Goal: Transaction & Acquisition: Purchase product/service

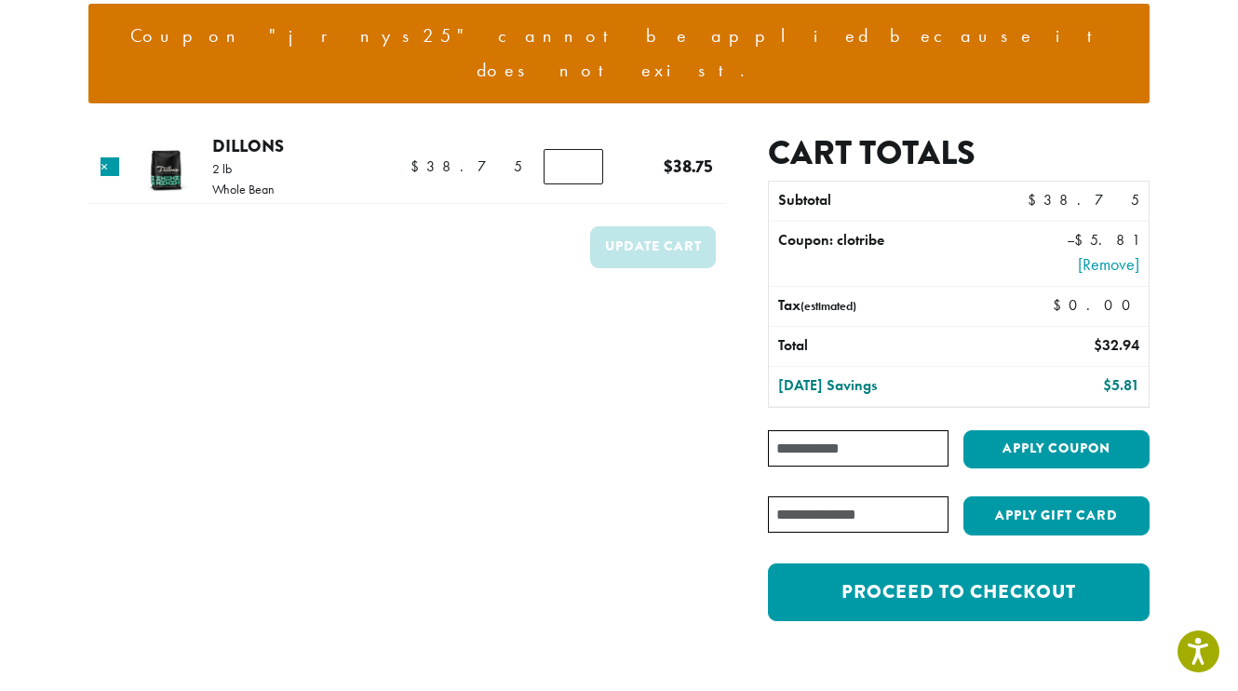
scroll to position [247, 0]
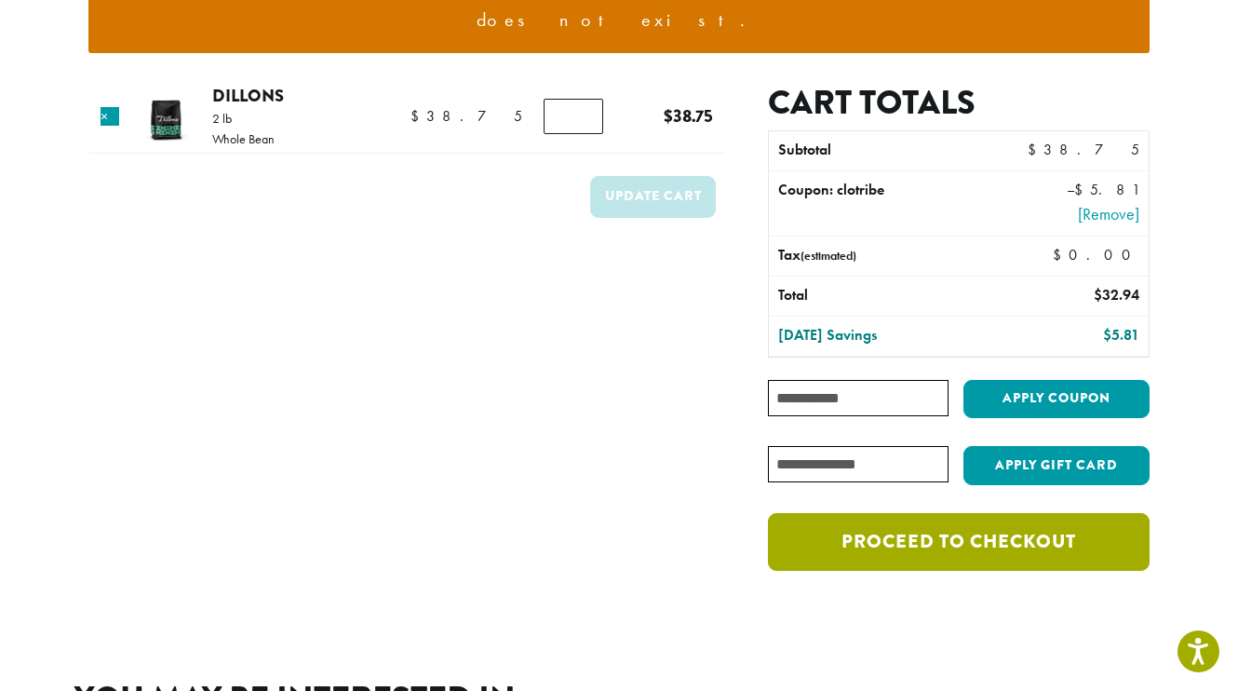
click at [912, 516] on link "Proceed to checkout" at bounding box center [959, 542] width 382 height 58
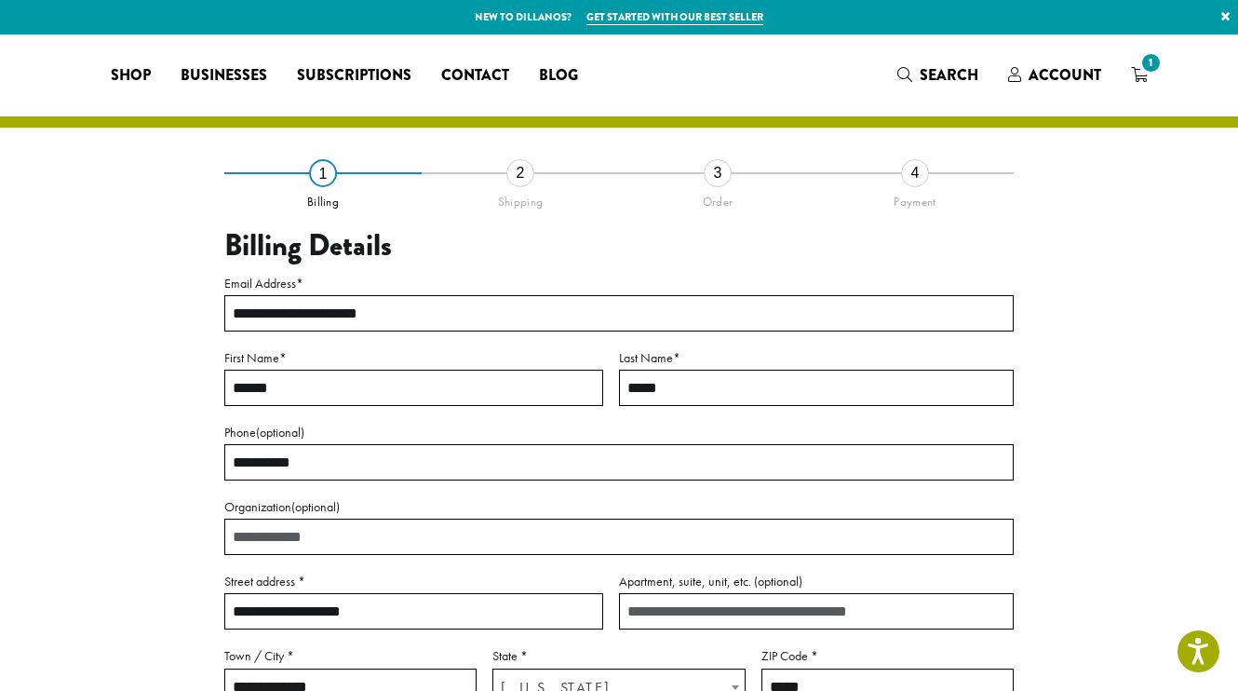
select select "**"
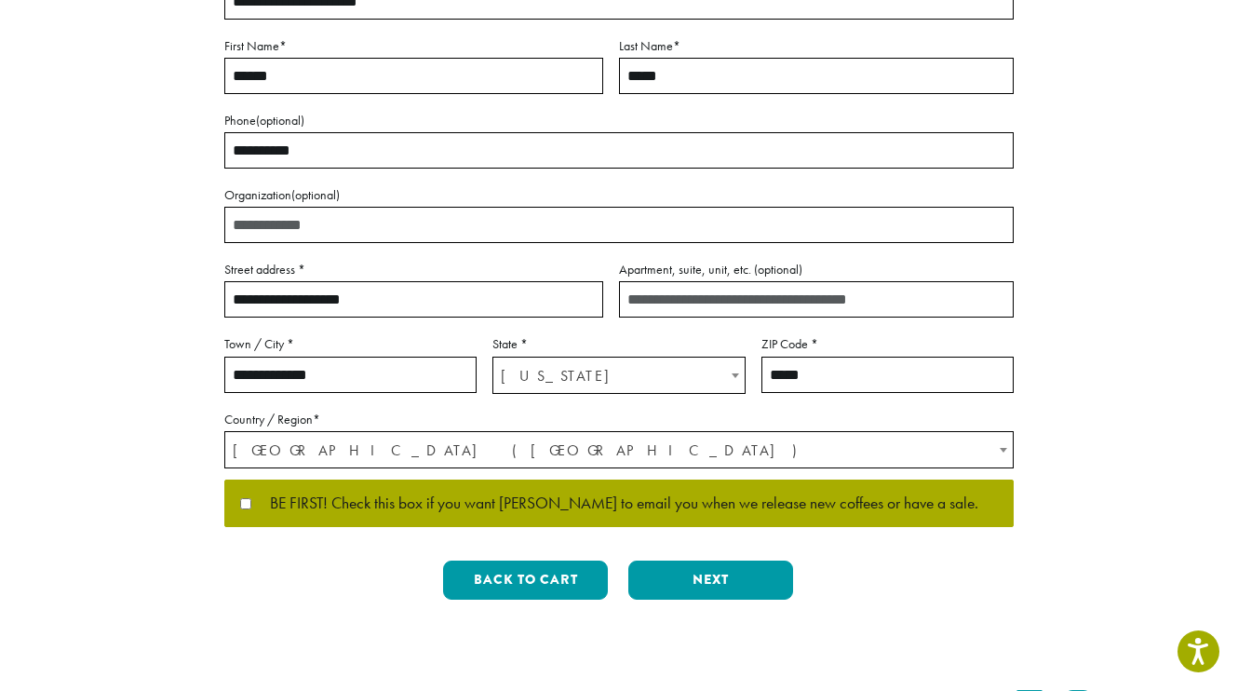
scroll to position [316, 0]
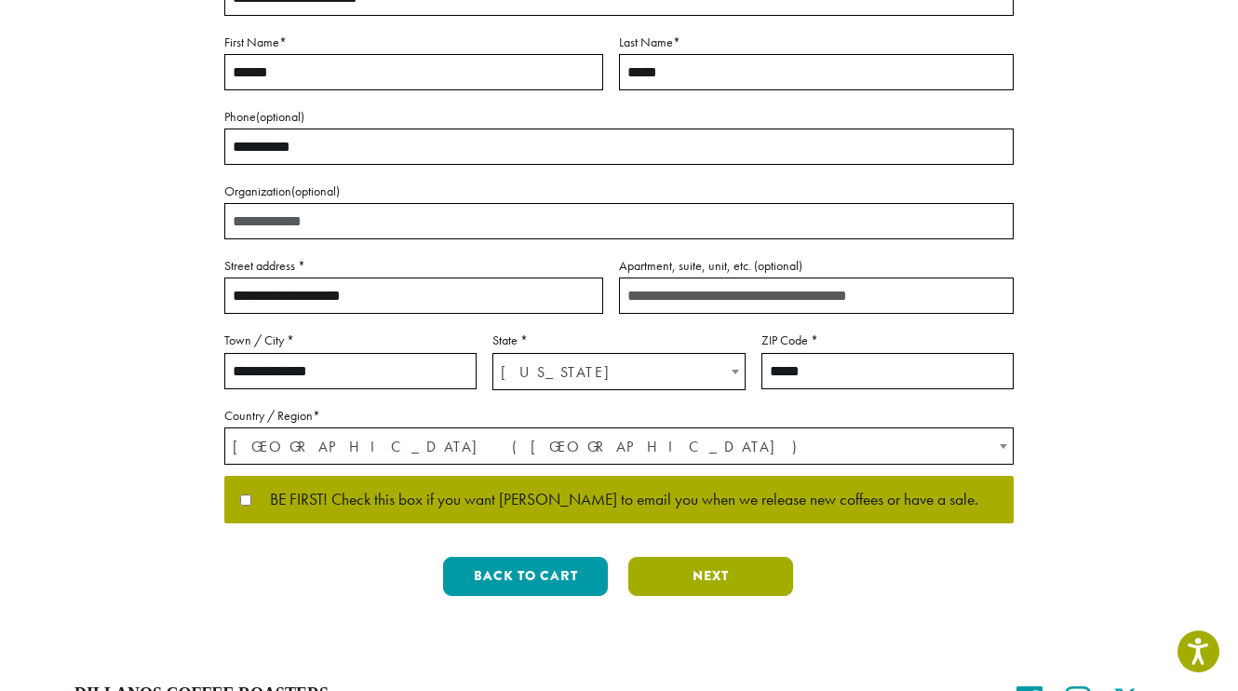
click at [711, 588] on button "Next" at bounding box center [710, 576] width 165 height 39
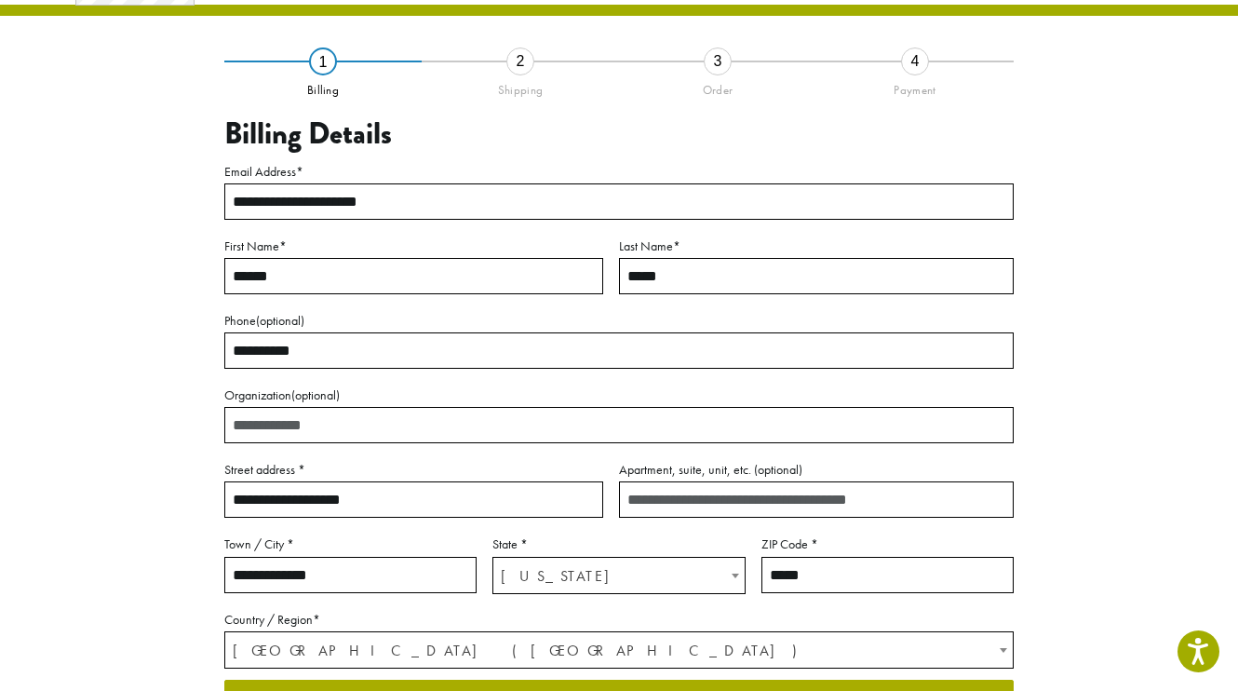
scroll to position [94, 0]
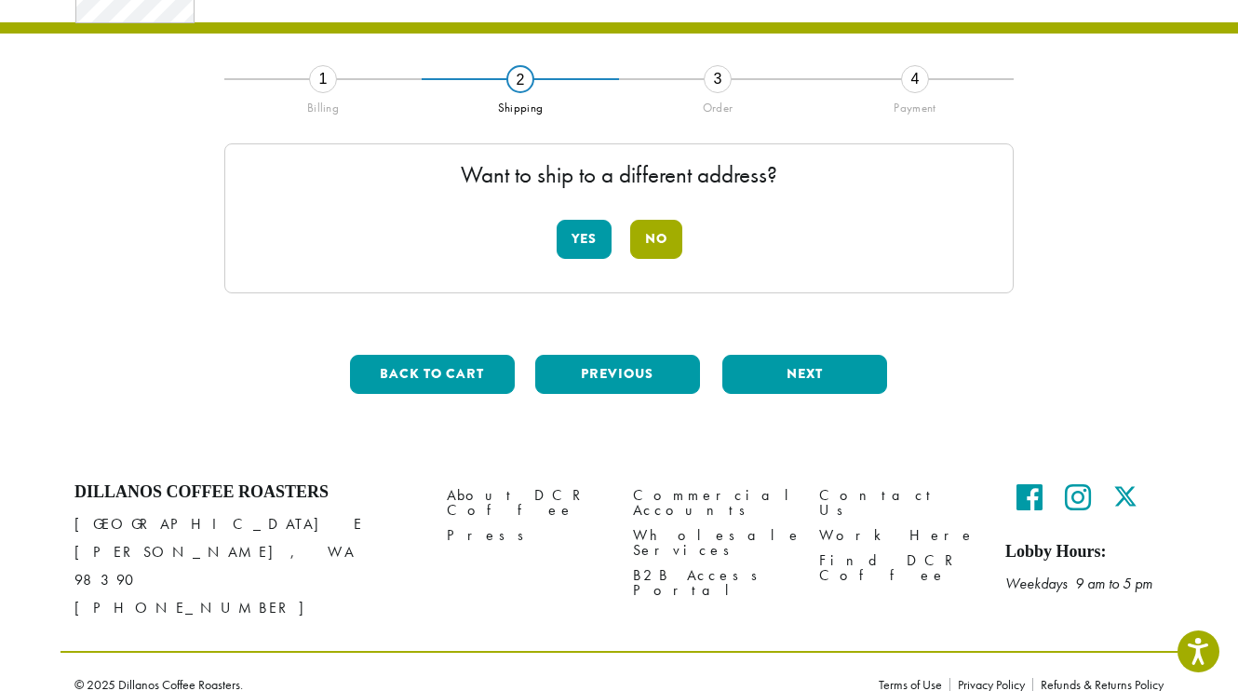
click at [671, 231] on button "No" at bounding box center [656, 239] width 52 height 39
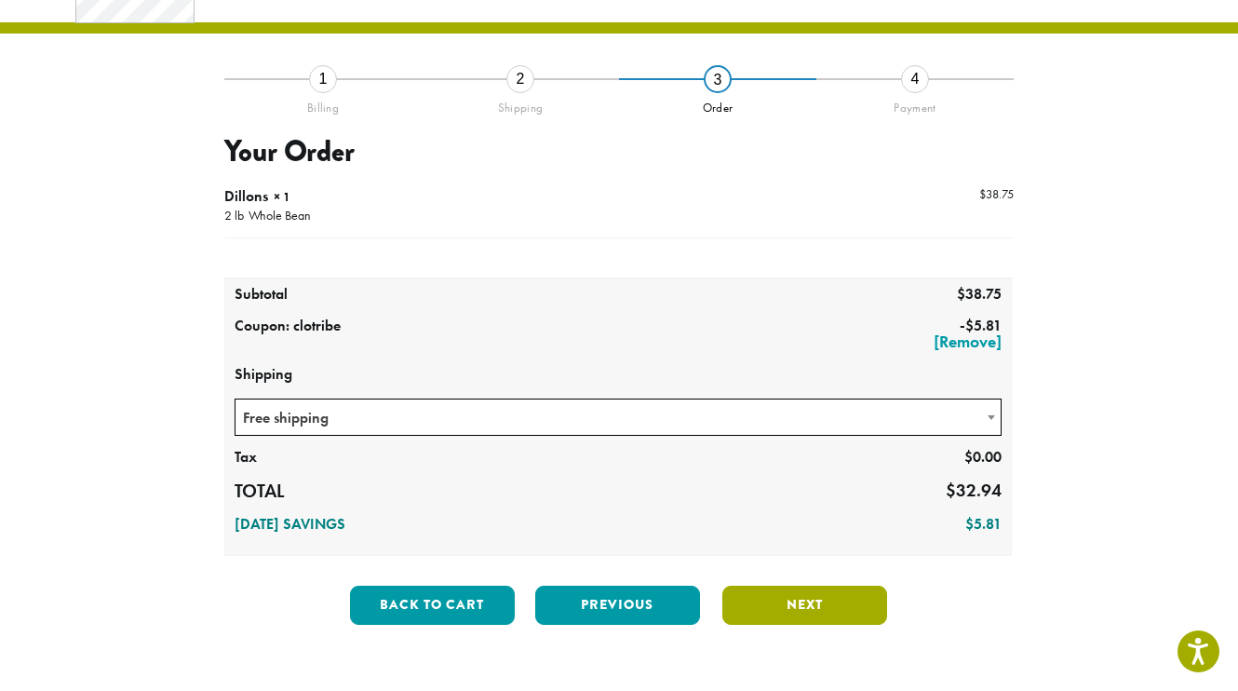
click at [767, 602] on button "Next" at bounding box center [804, 605] width 165 height 39
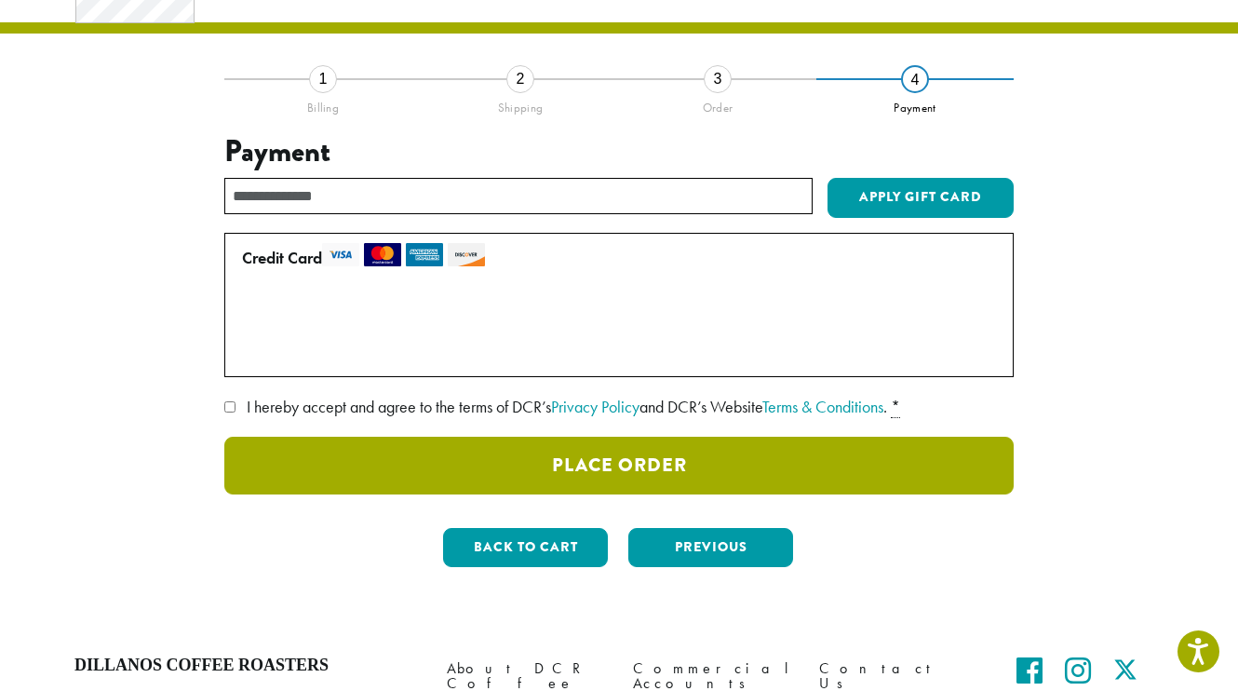
click at [579, 467] on button "Place Order" at bounding box center [618, 466] width 789 height 58
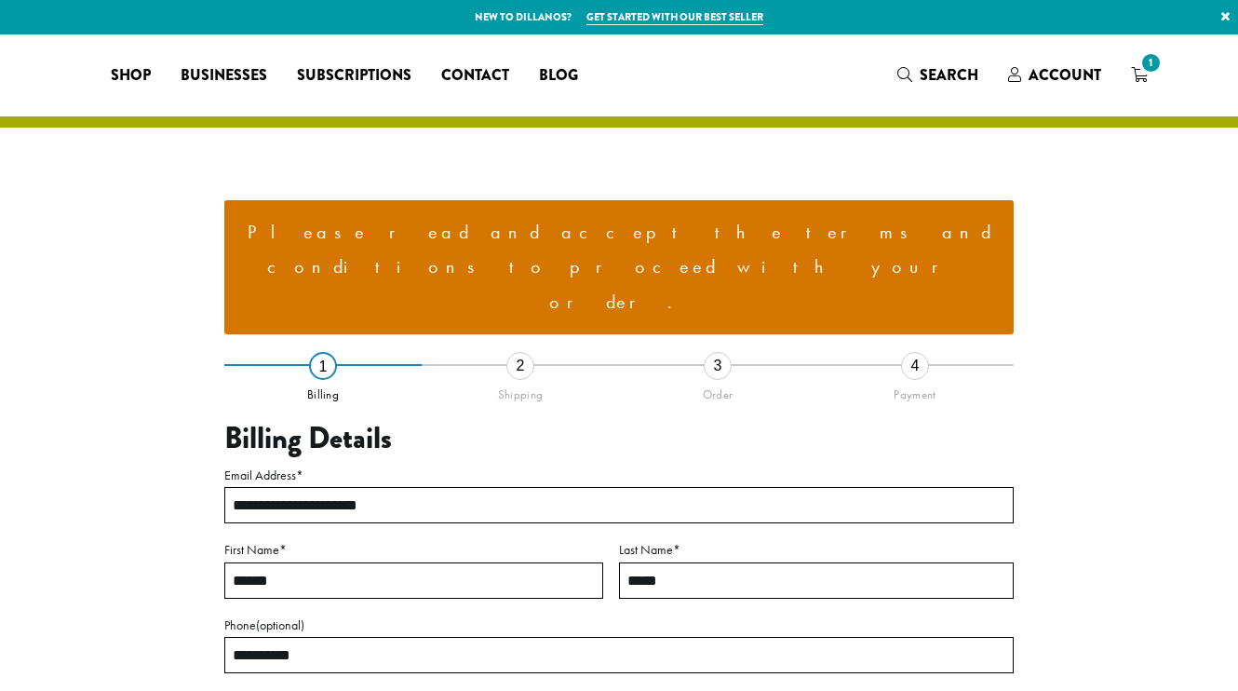
select select "**"
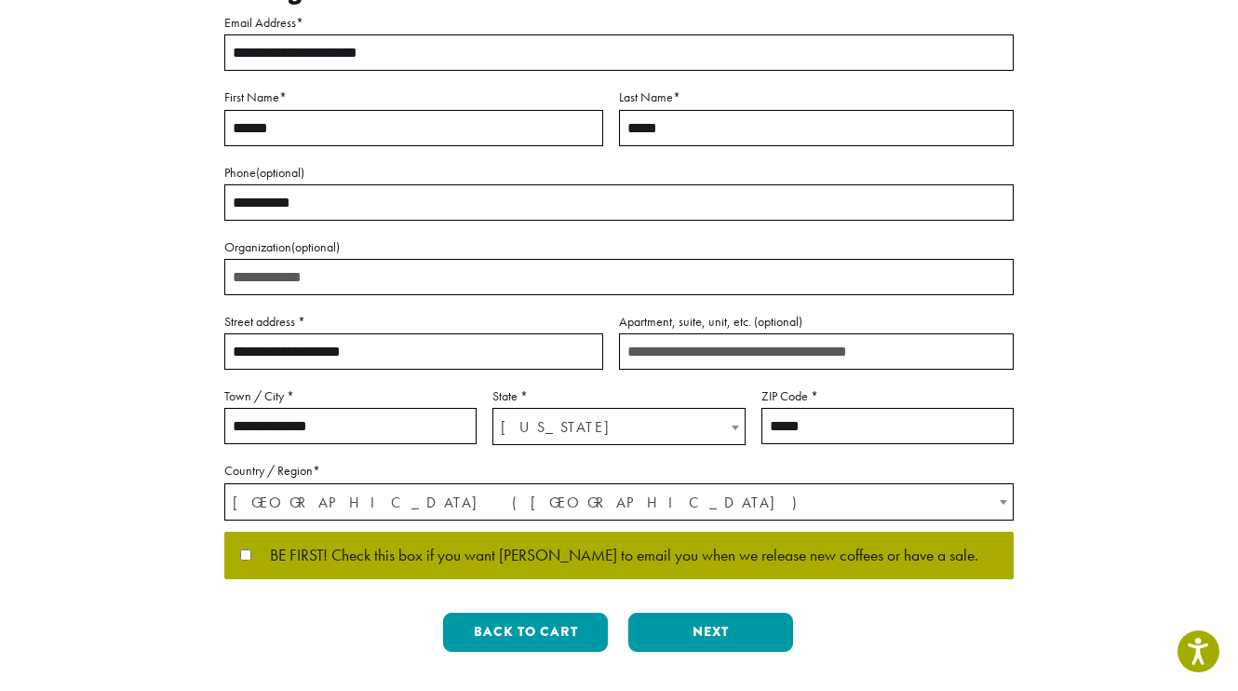
scroll to position [453, 0]
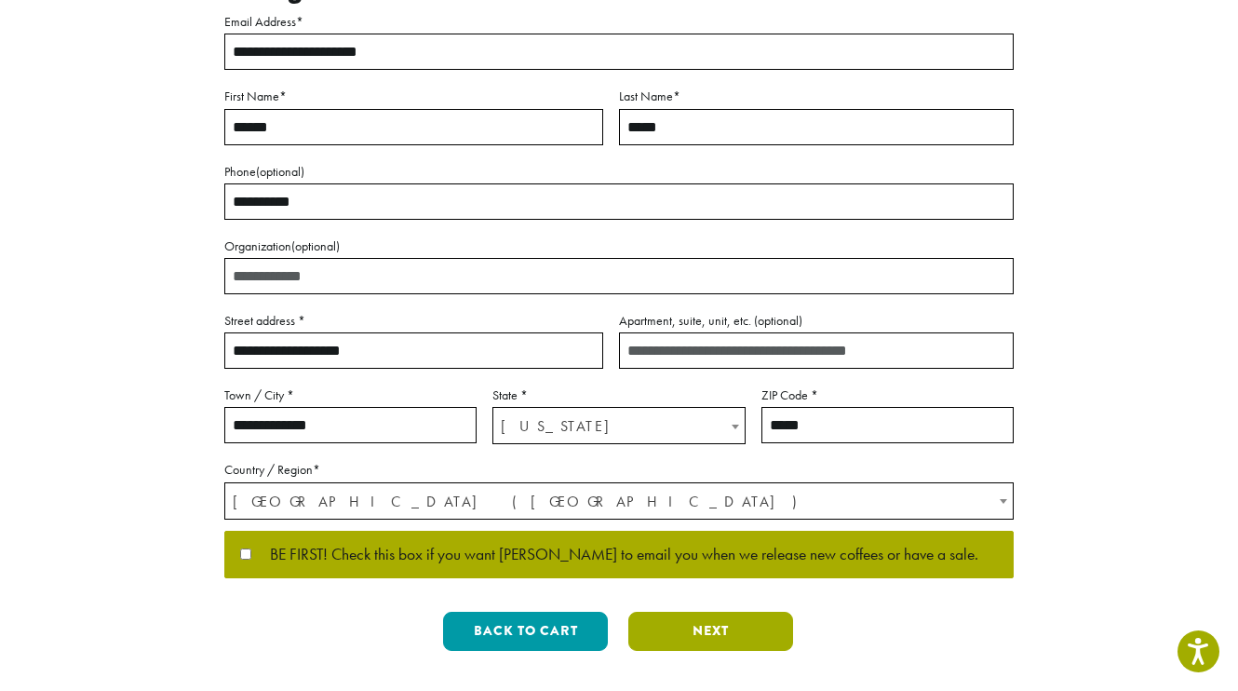
click at [718, 612] on button "Next" at bounding box center [710, 631] width 165 height 39
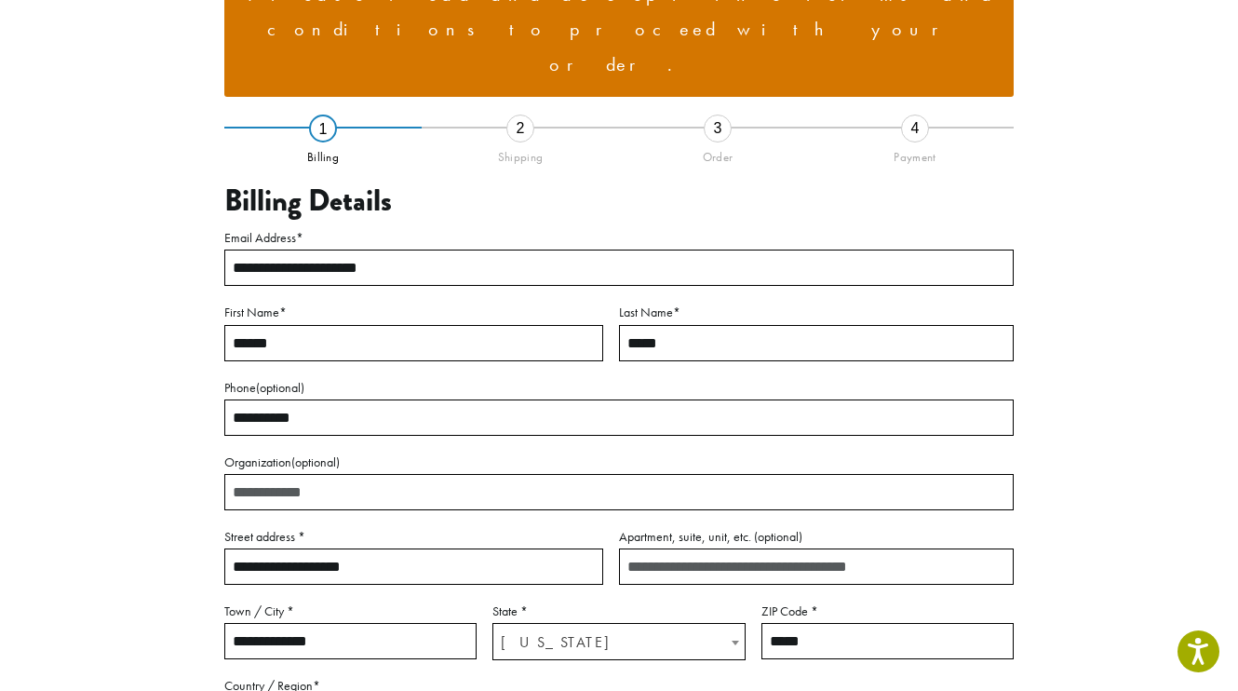
scroll to position [216, 0]
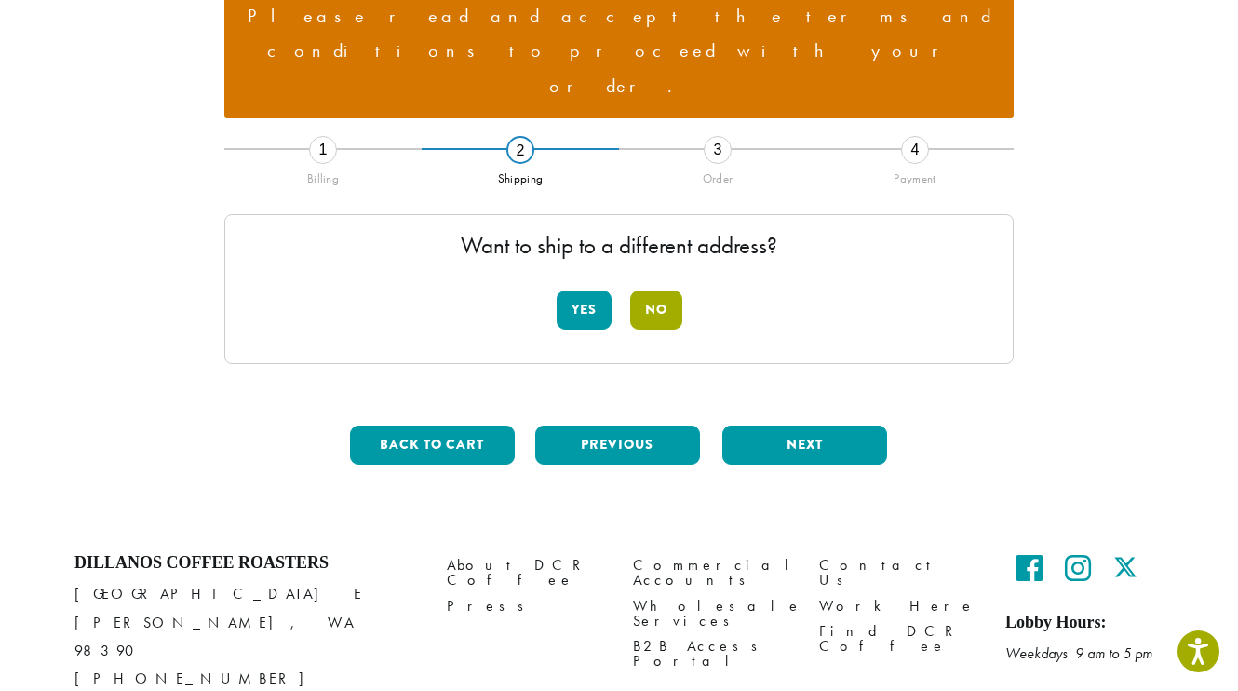
click at [639, 290] on button "No" at bounding box center [656, 309] width 52 height 39
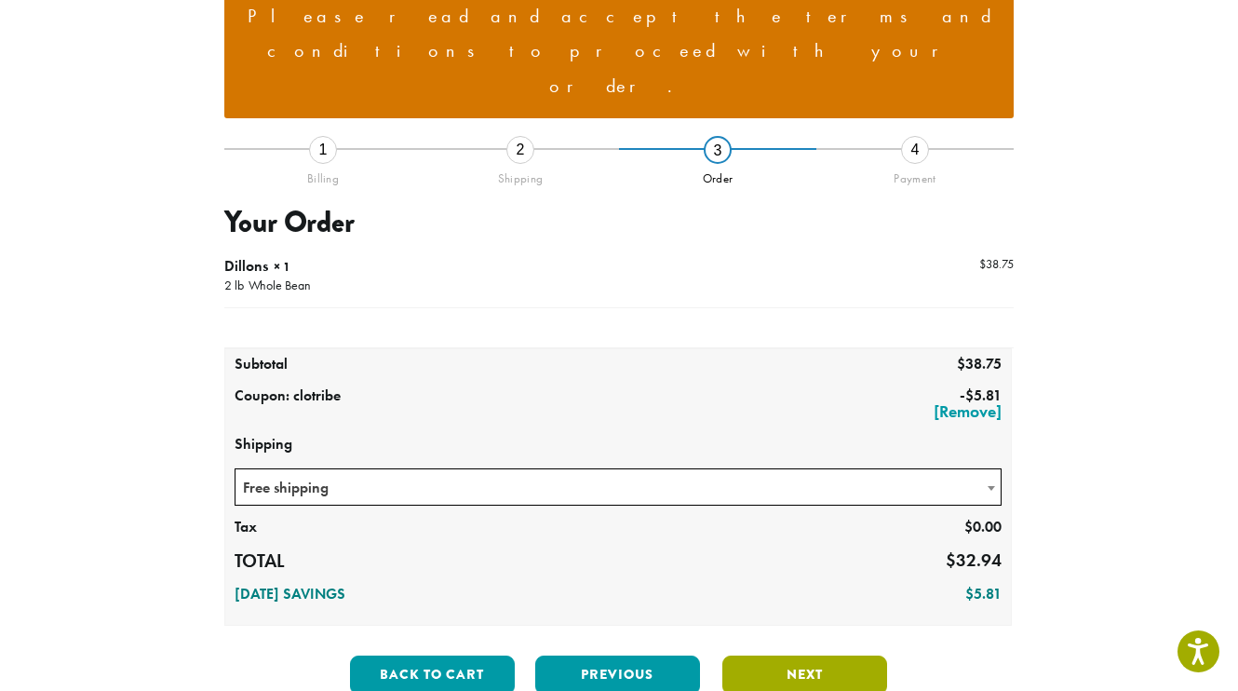
click at [796, 655] on button "Next" at bounding box center [804, 674] width 165 height 39
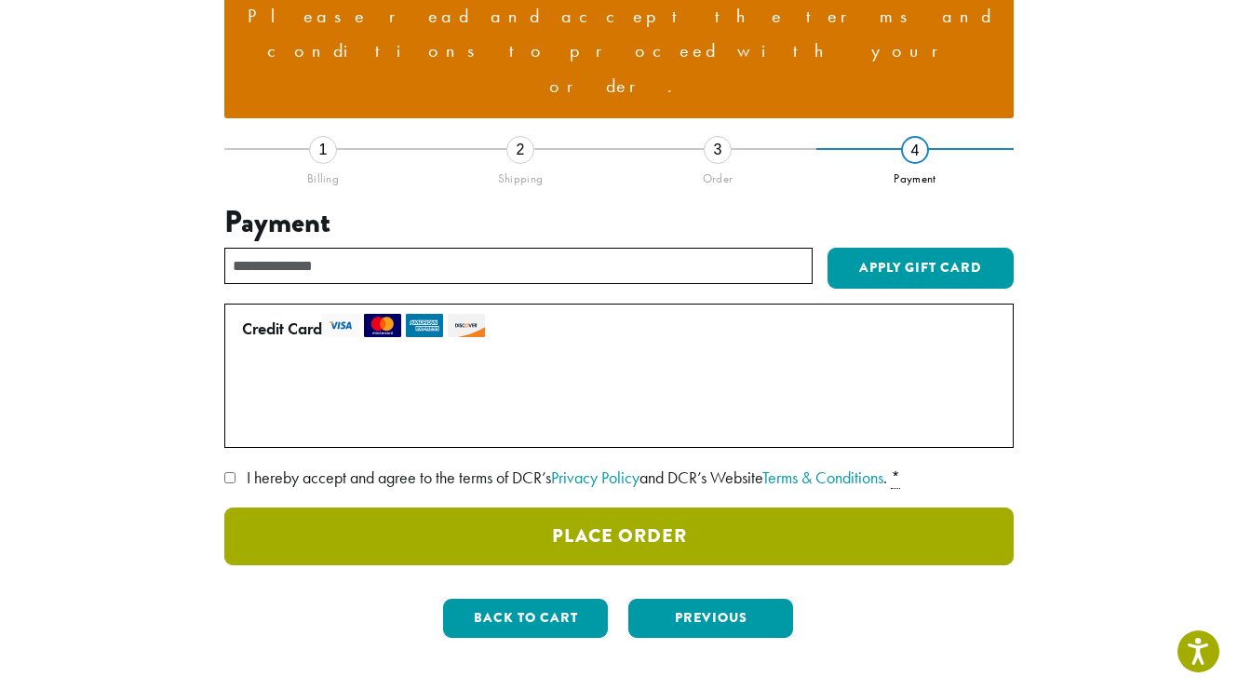
click at [548, 507] on button "Place Order" at bounding box center [618, 536] width 789 height 58
